Goal: Information Seeking & Learning: Learn about a topic

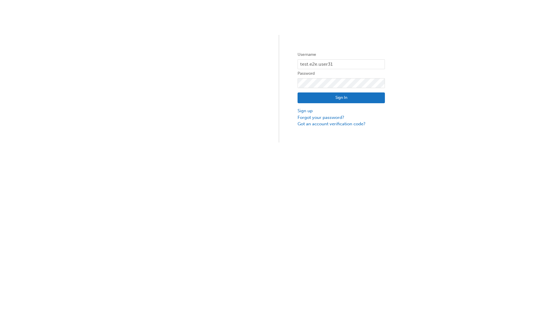
type input "test.e2e.user31"
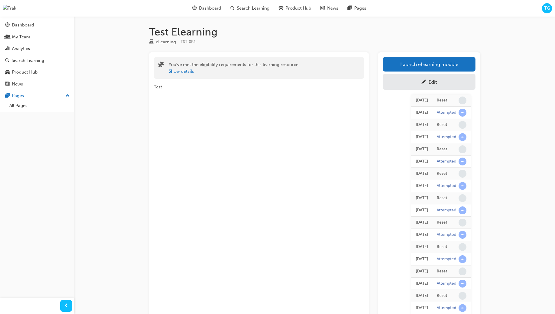
scroll to position [52, 0]
